Goal: Task Accomplishment & Management: Complete application form

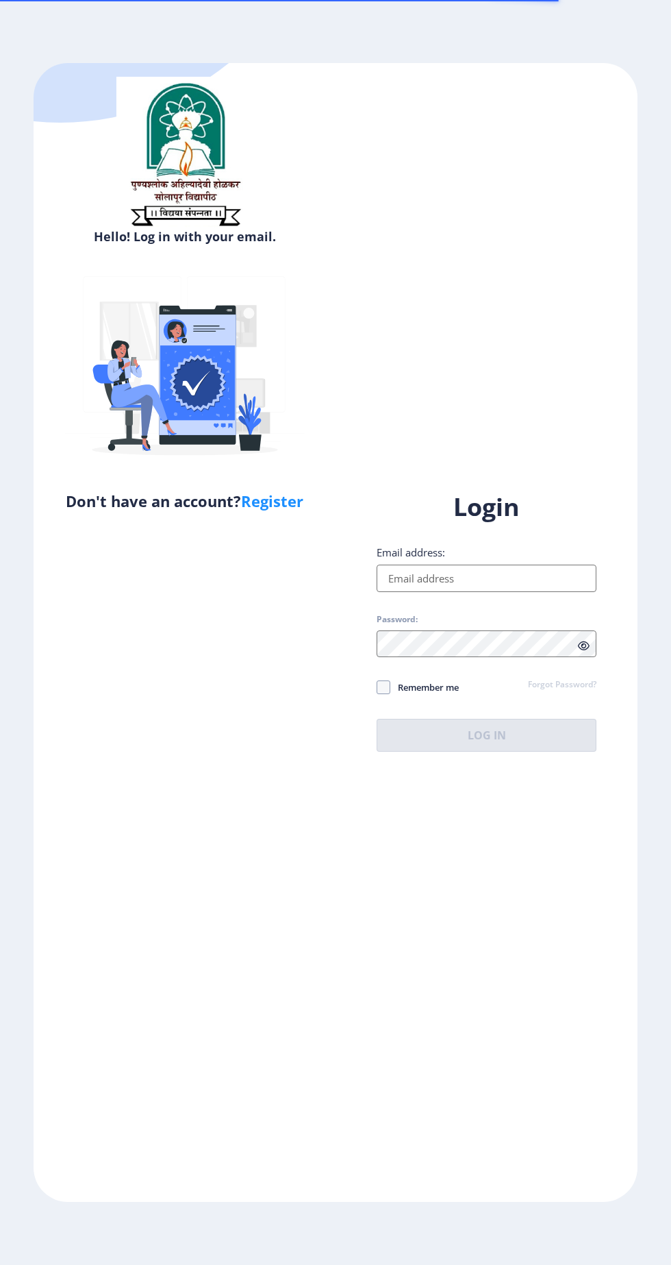
click at [527, 592] on input "Email address:" at bounding box center [487, 578] width 220 height 27
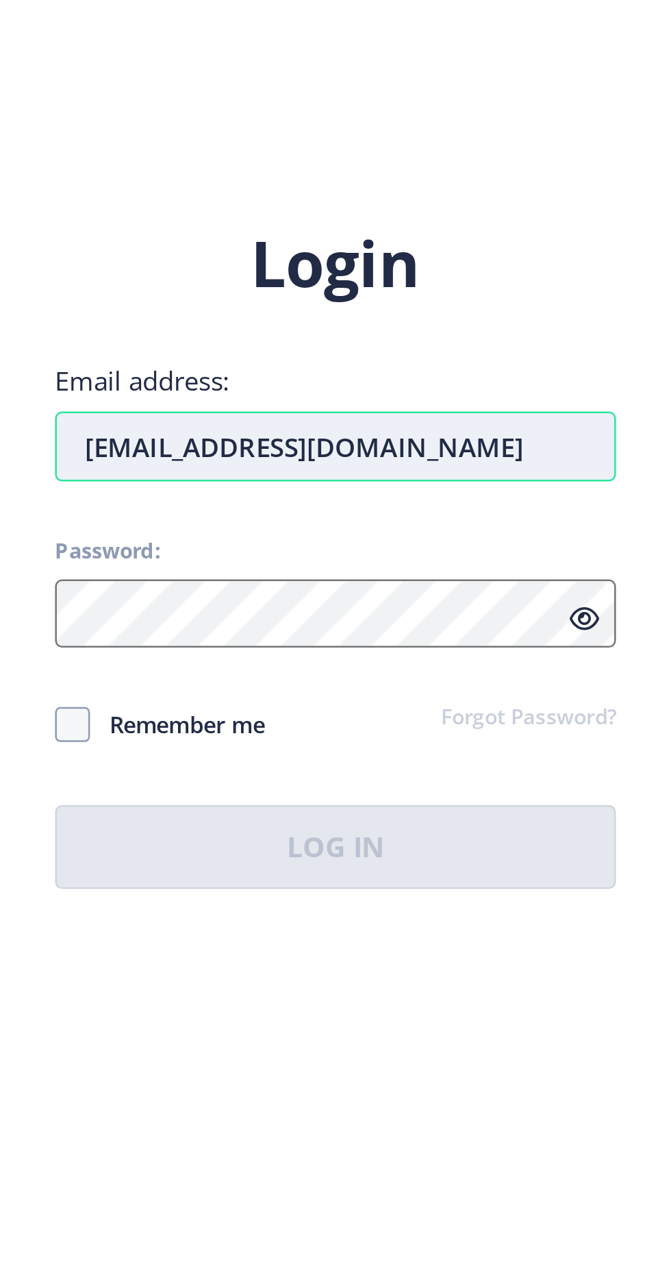
type input "[EMAIL_ADDRESS][DOMAIN_NAME]"
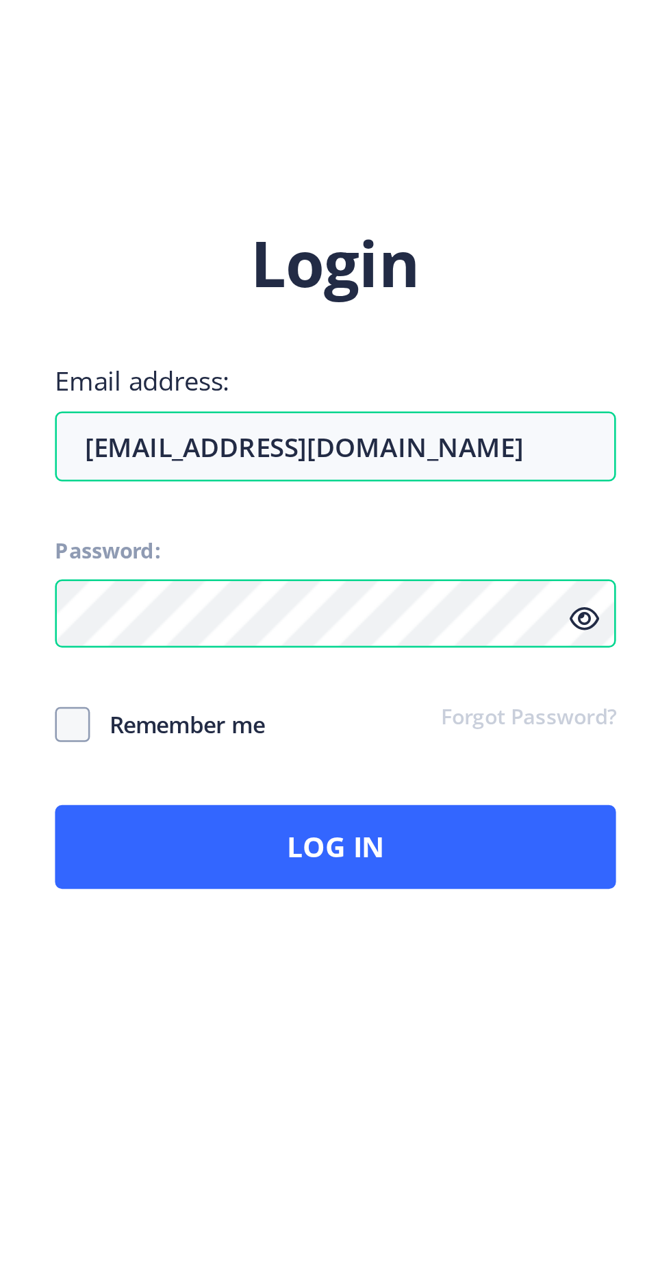
click at [445, 695] on span "Remember me" at bounding box center [425, 687] width 69 height 16
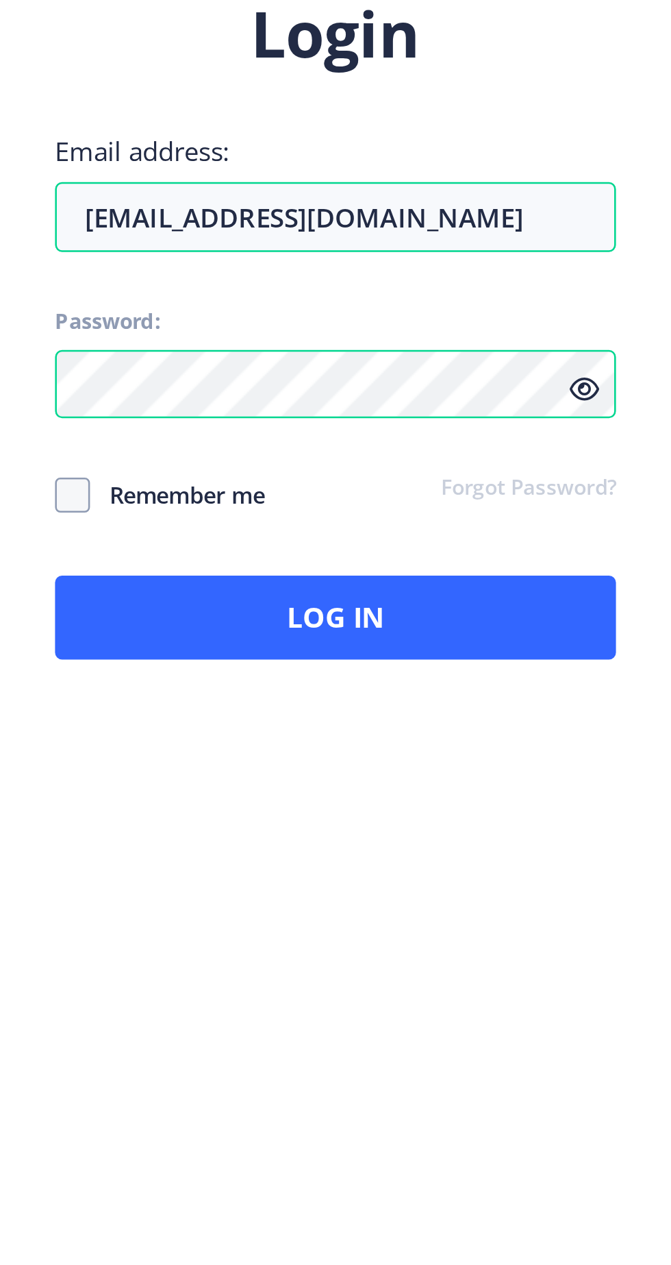
click at [411, 695] on span "Remember me" at bounding box center [425, 687] width 69 height 16
click at [378, 688] on input "Remember me" at bounding box center [377, 687] width 1 height 1
checkbox input "true"
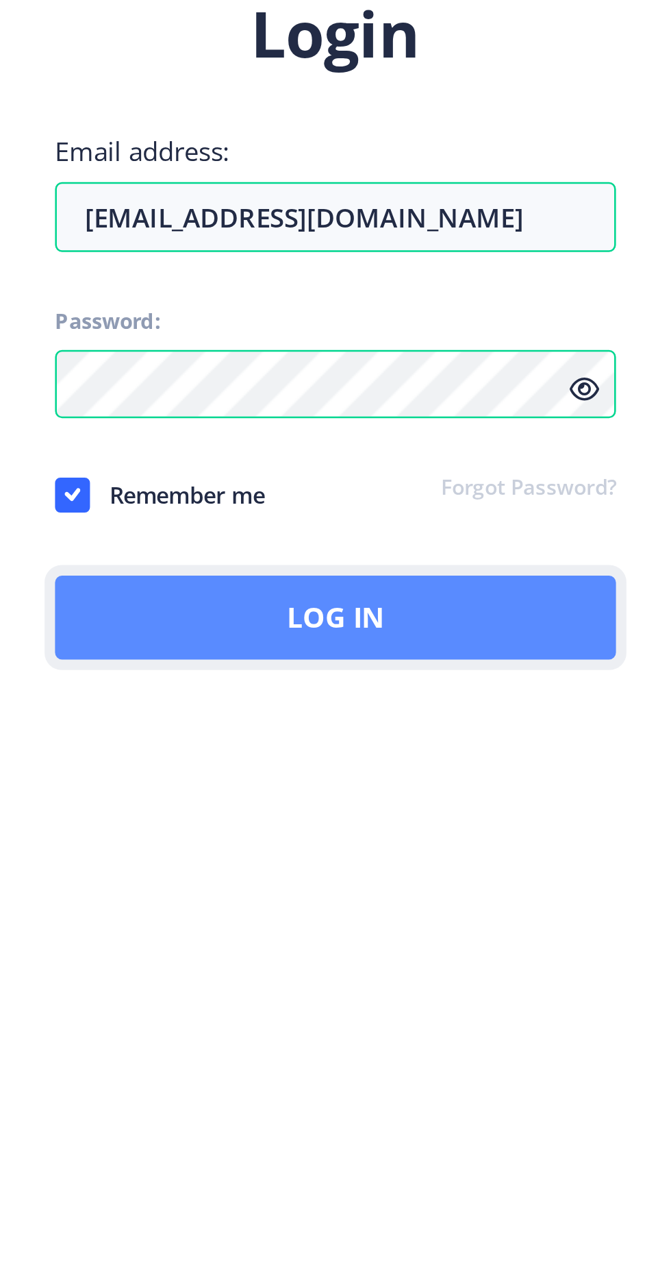
click at [504, 752] on button "Log In" at bounding box center [487, 735] width 220 height 33
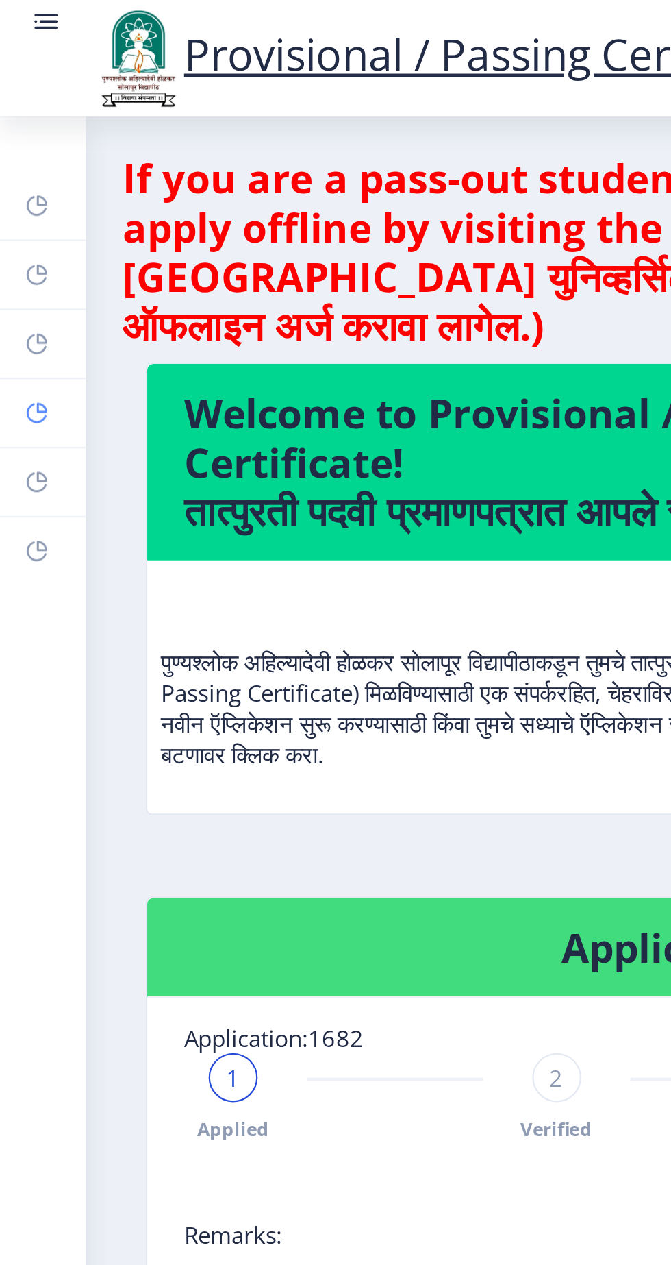
click at [20, 186] on icon at bounding box center [16, 184] width 9 height 9
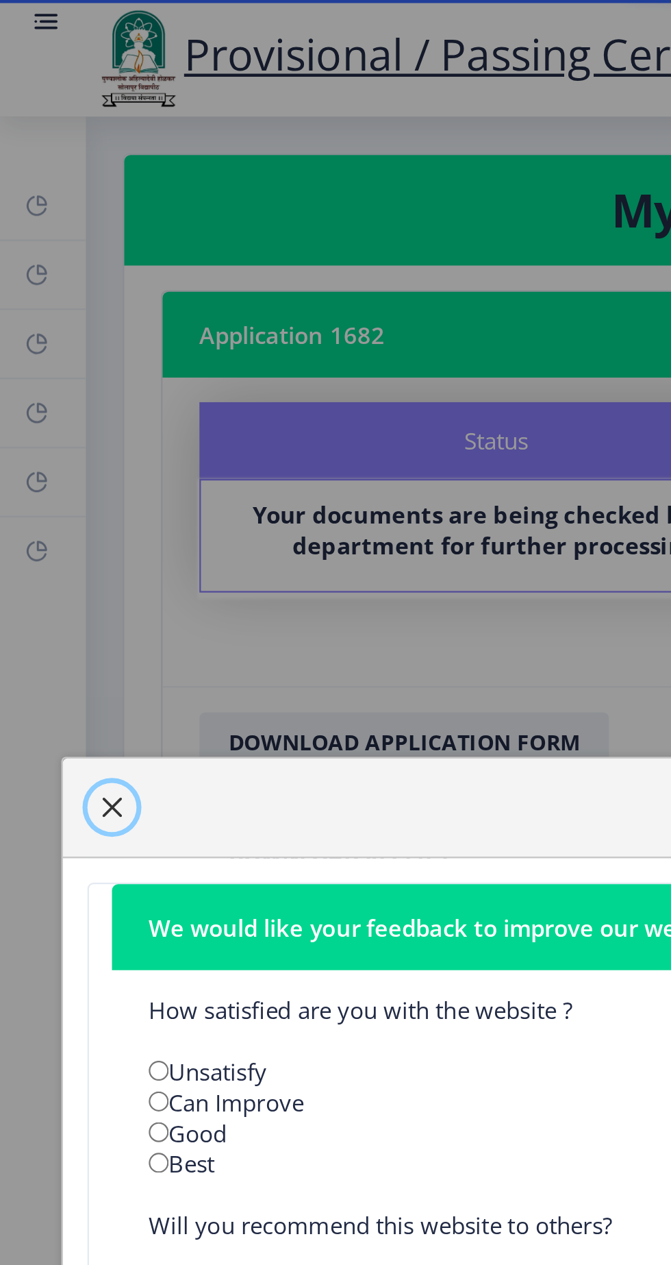
click at [51, 366] on span "button" at bounding box center [50, 360] width 11 height 11
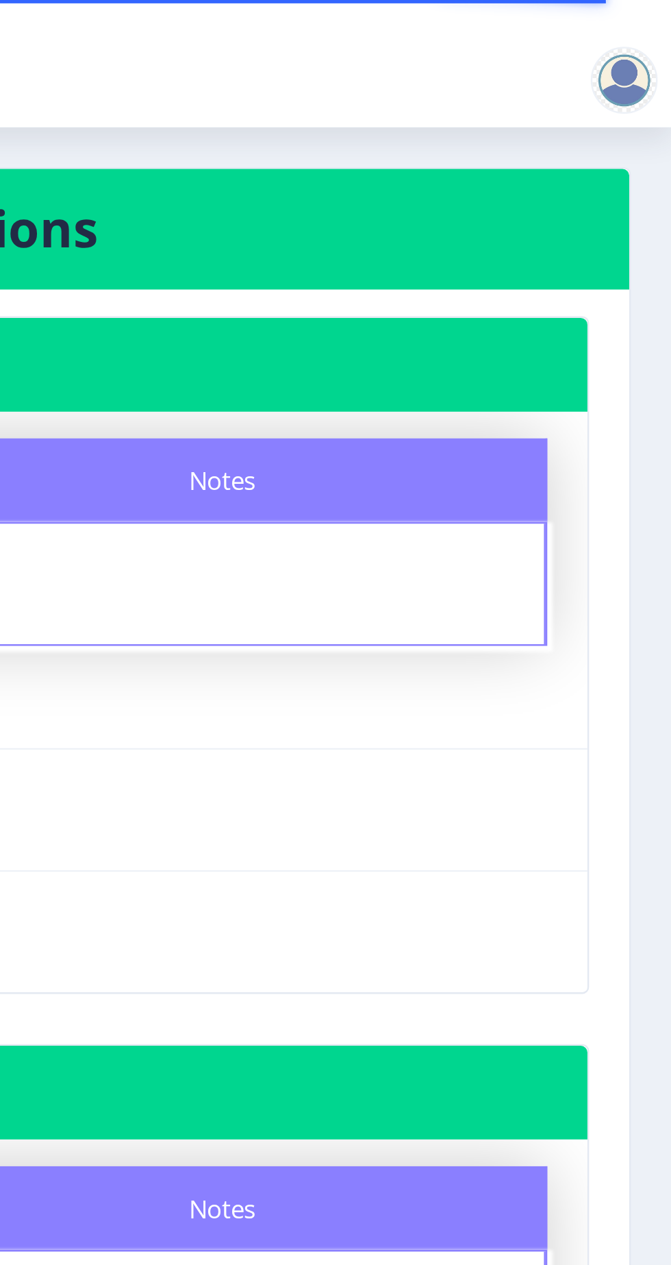
click at [659, 35] on div at bounding box center [652, 32] width 27 height 27
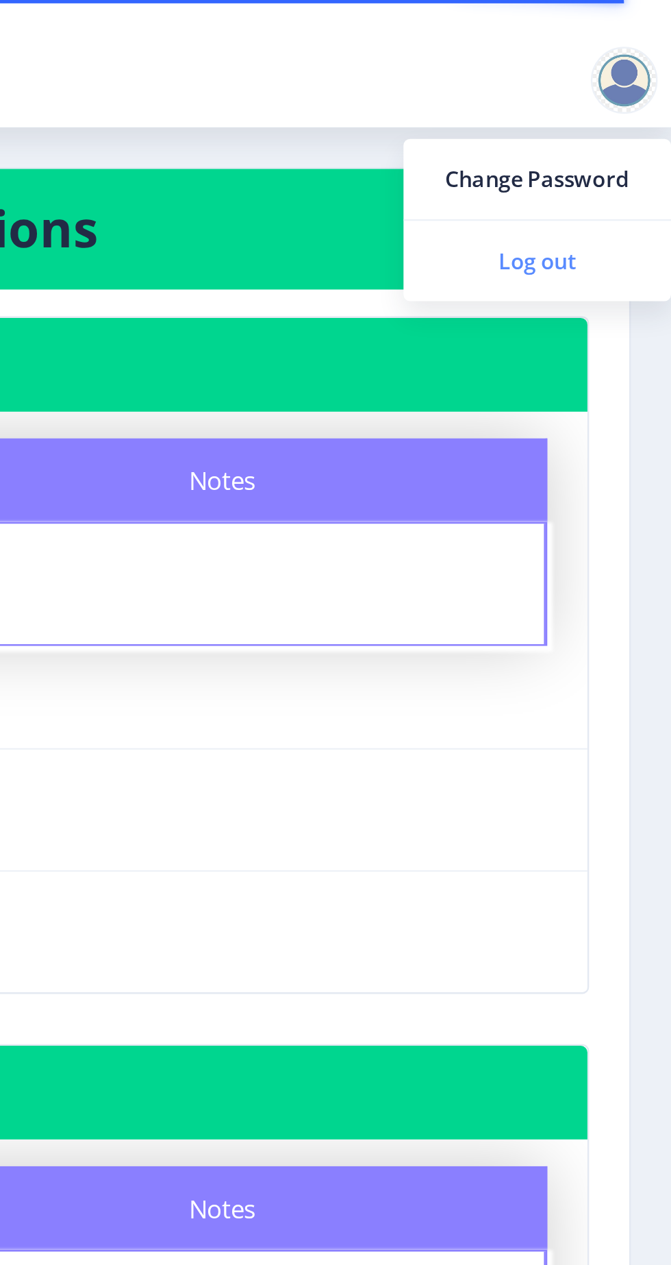
click at [619, 104] on span "Log out" at bounding box center [617, 107] width 88 height 16
